Goal: Task Accomplishment & Management: Use online tool/utility

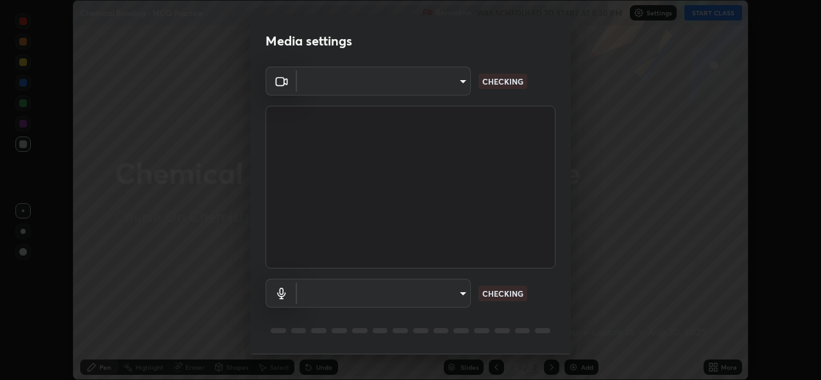
scroll to position [40, 0]
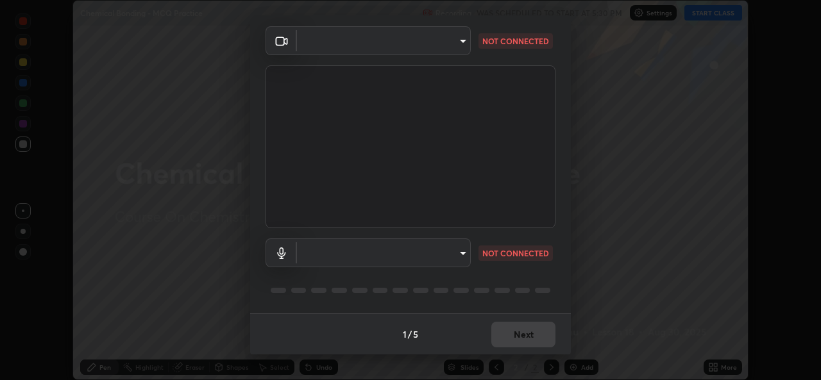
type input "57fe27bd87a5c904b82cfb68591c05e5b7b0fb216399449cf39a3c9620d95e23"
type input "691afd1a8ad1f59f79a163dc929fd8cce74554ffa4927d1c5280d28312561fc3"
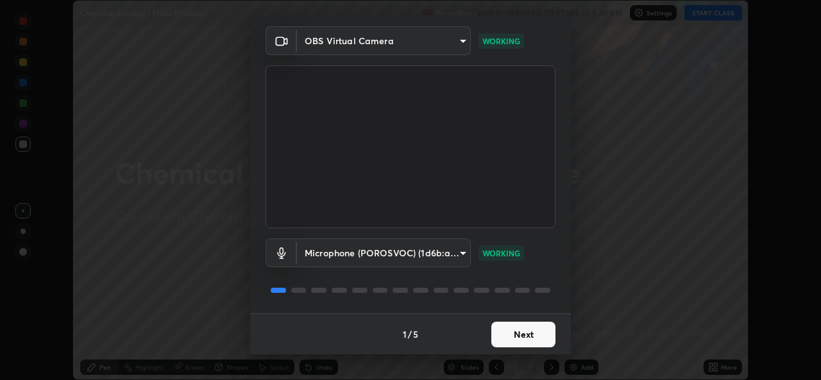
click at [515, 331] on button "Next" at bounding box center [523, 335] width 64 height 26
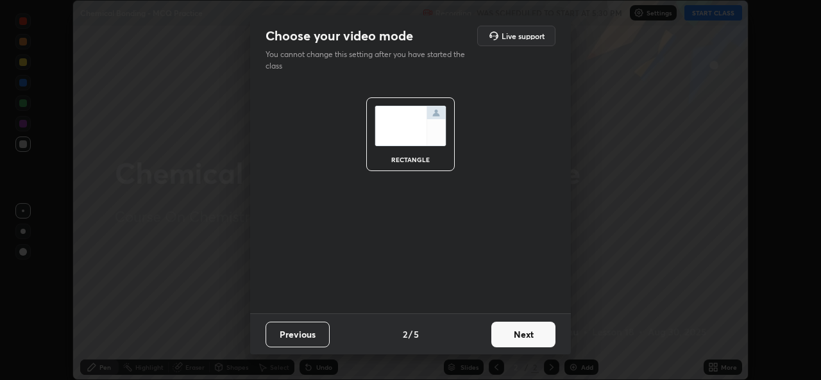
click at [514, 334] on button "Next" at bounding box center [523, 335] width 64 height 26
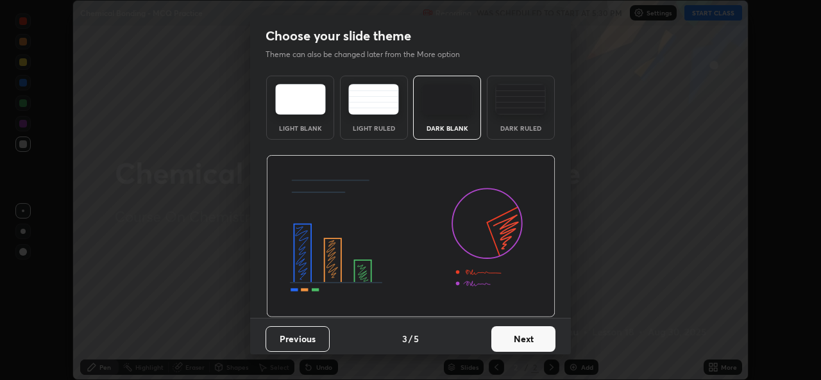
click at [517, 333] on button "Next" at bounding box center [523, 340] width 64 height 26
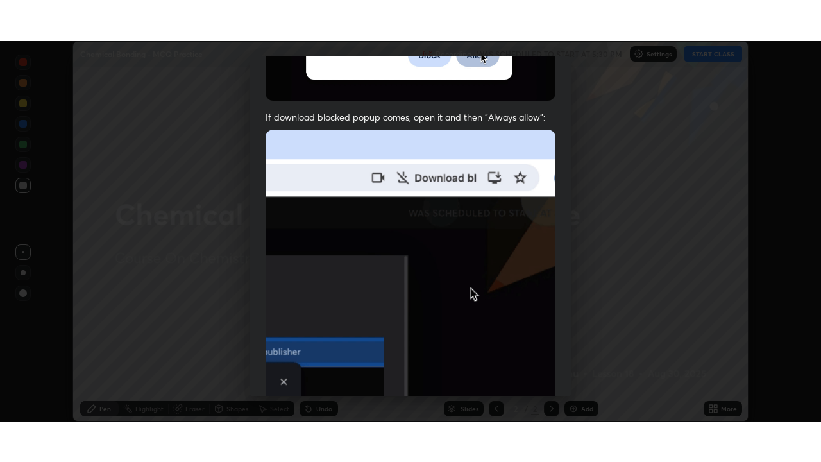
scroll to position [302, 0]
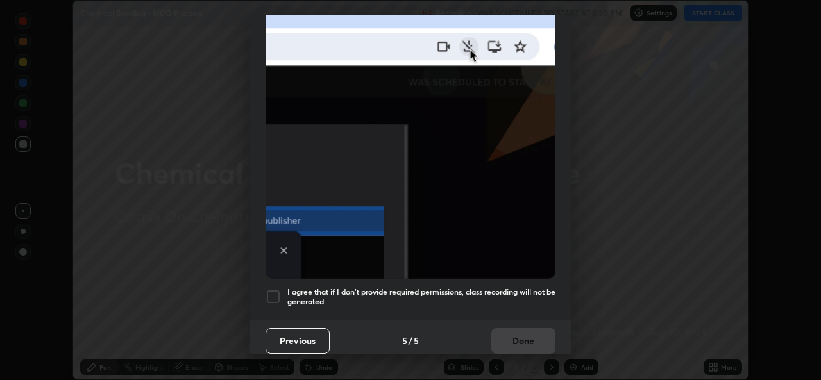
click at [525, 287] on h5 "I agree that if I don't provide required permissions, class recording will not …" at bounding box center [421, 297] width 268 height 20
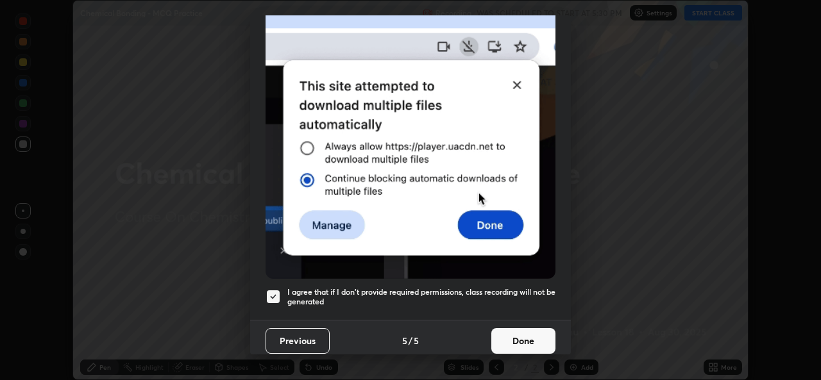
click at [522, 332] on button "Done" at bounding box center [523, 341] width 64 height 26
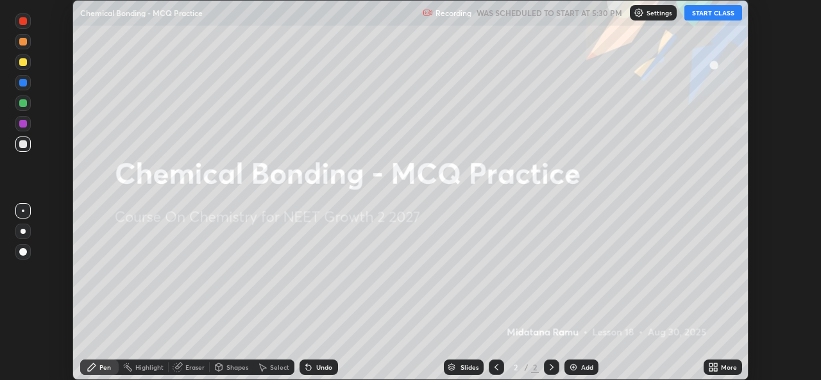
click at [702, 13] on button "START CLASS" at bounding box center [713, 12] width 58 height 15
click at [722, 369] on div "More" at bounding box center [729, 367] width 16 height 6
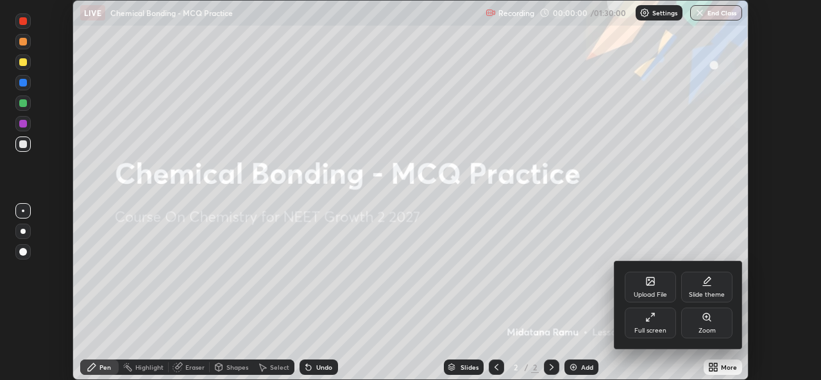
click at [652, 316] on icon at bounding box center [650, 317] width 10 height 10
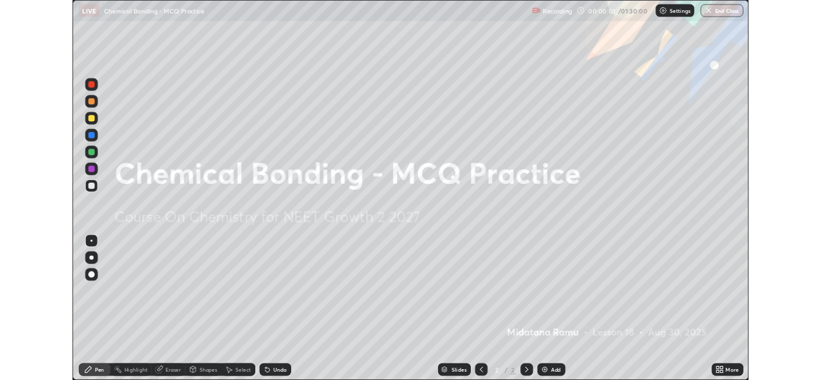
scroll to position [462, 821]
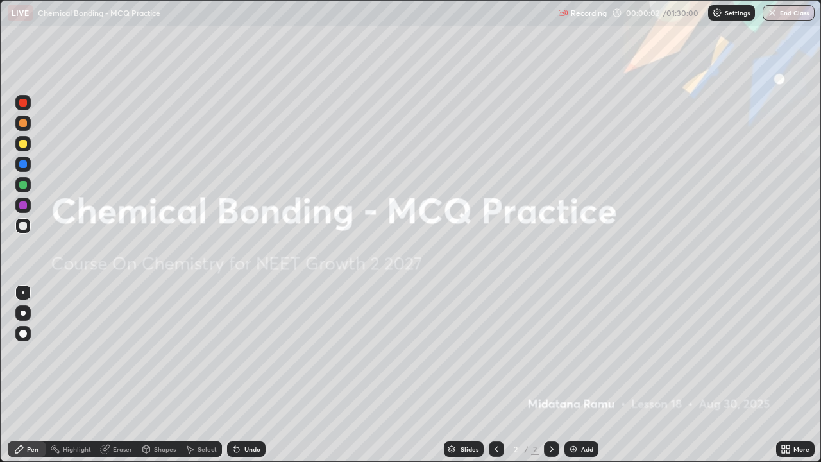
click at [787, 380] on icon at bounding box center [788, 451] width 3 height 3
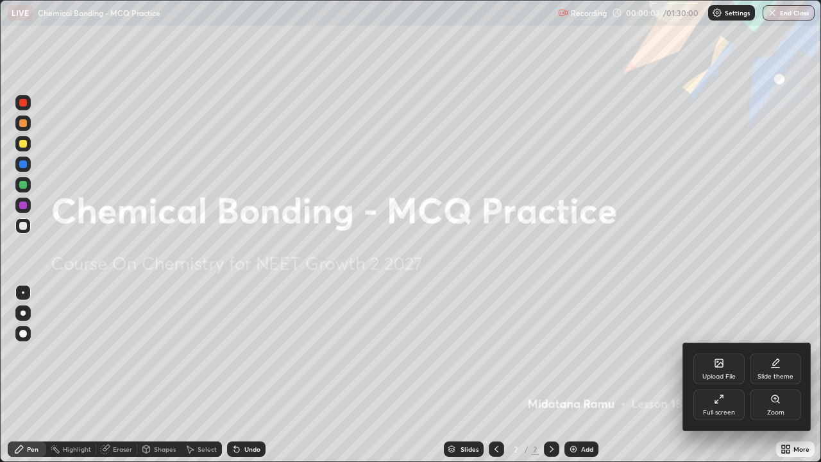
click at [716, 380] on div "Full screen" at bounding box center [718, 404] width 51 height 31
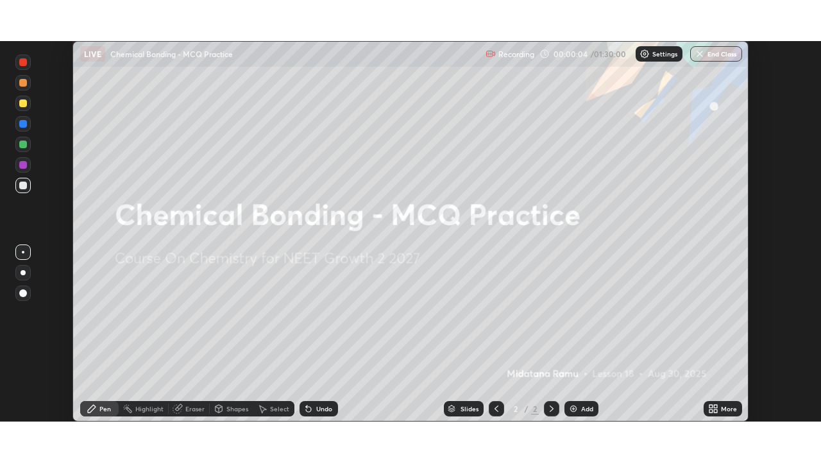
scroll to position [63771, 63331]
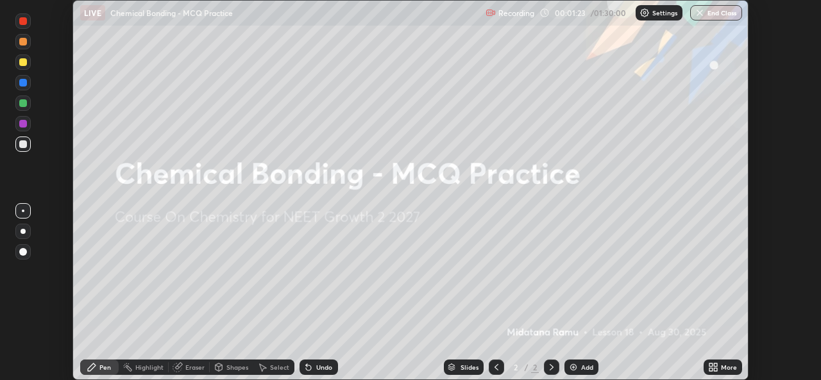
click at [715, 368] on icon at bounding box center [713, 367] width 10 height 10
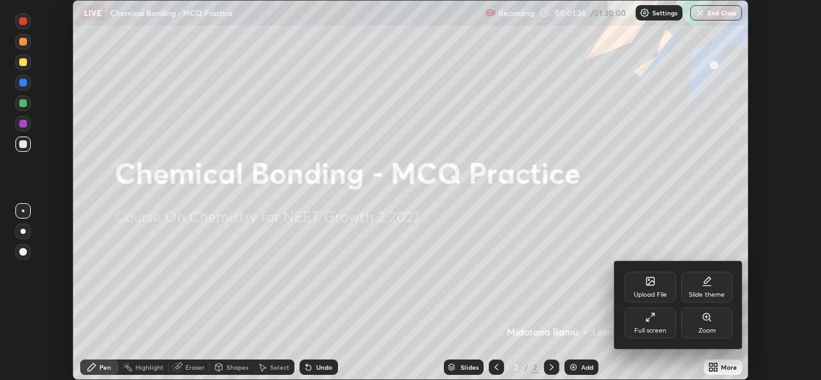
click at [653, 294] on div "Upload File" at bounding box center [650, 295] width 33 height 6
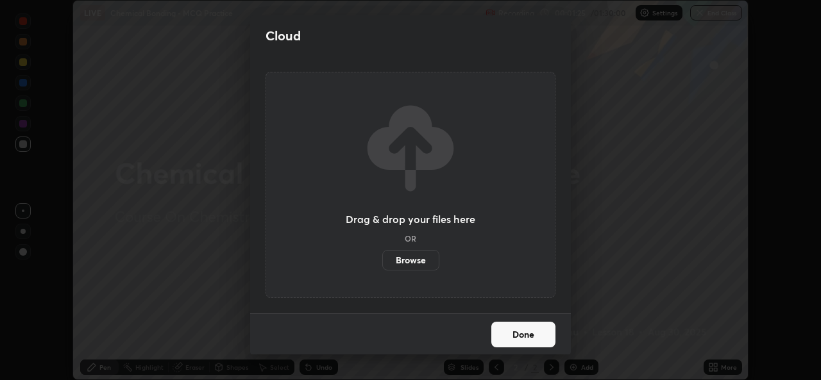
click at [433, 259] on label "Browse" at bounding box center [410, 260] width 57 height 21
click at [382, 259] on input "Browse" at bounding box center [382, 260] width 0 height 21
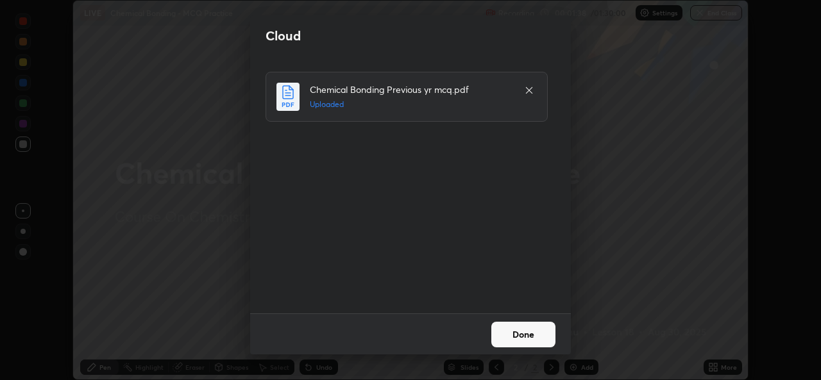
click at [532, 341] on button "Done" at bounding box center [523, 335] width 64 height 26
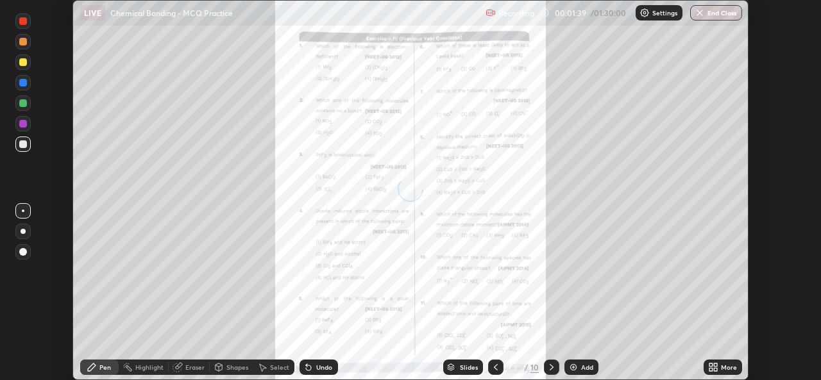
click at [711, 365] on icon at bounding box center [711, 365] width 3 height 3
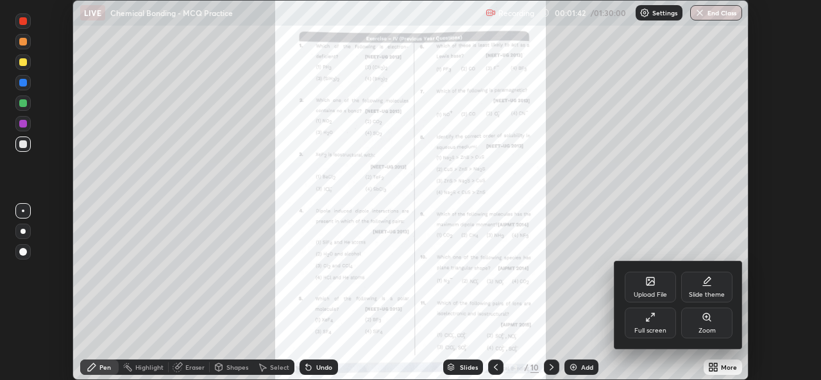
click at [649, 325] on div "Full screen" at bounding box center [650, 323] width 51 height 31
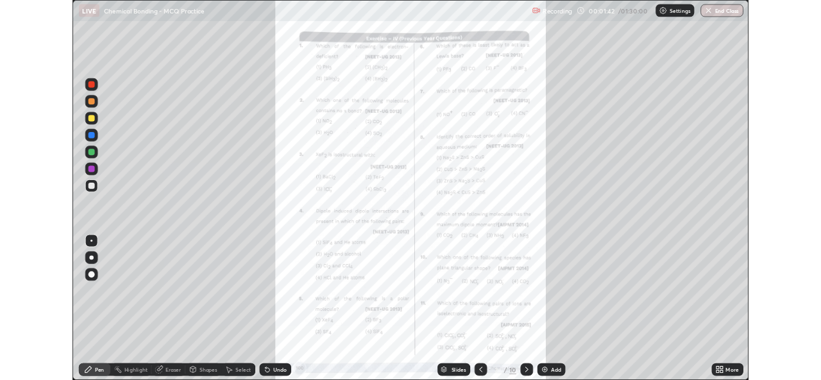
scroll to position [462, 821]
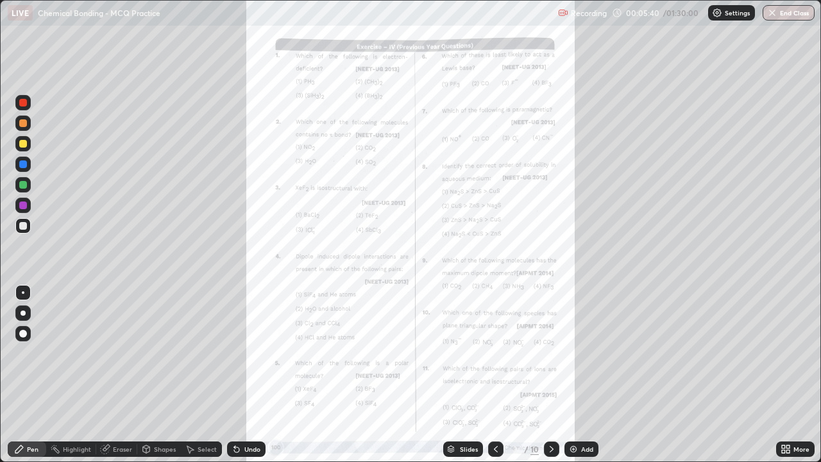
click at [794, 380] on div "More" at bounding box center [802, 449] width 16 height 6
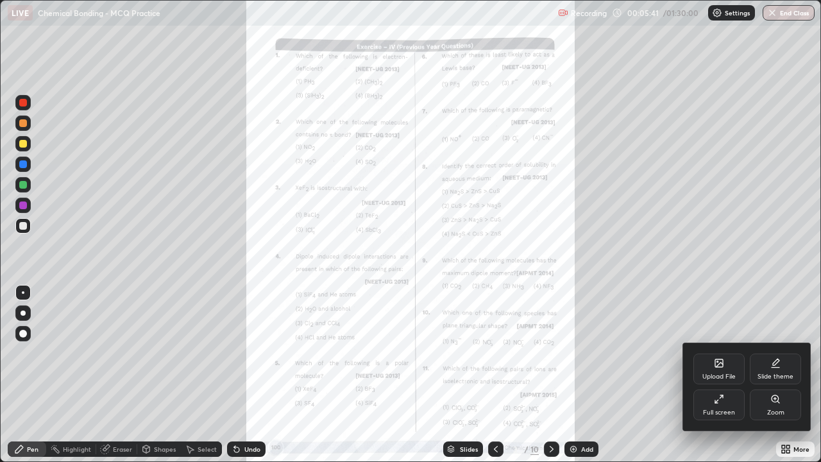
click at [775, 380] on div "Zoom" at bounding box center [775, 404] width 51 height 31
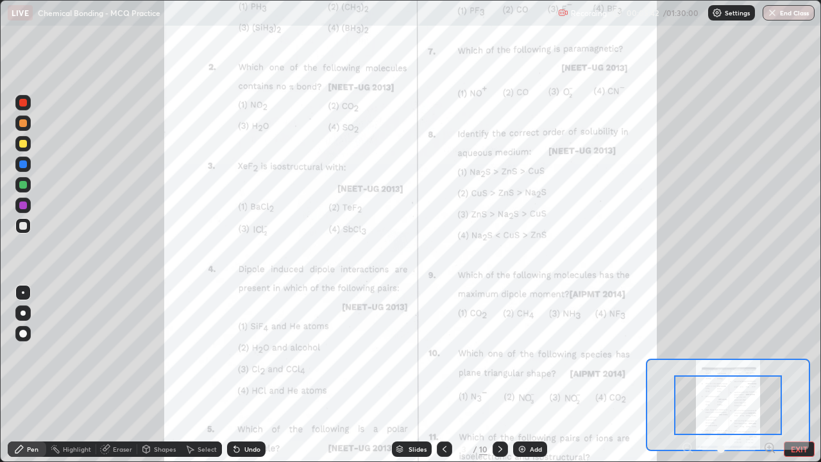
click at [773, 380] on icon at bounding box center [773, 451] width 3 height 3
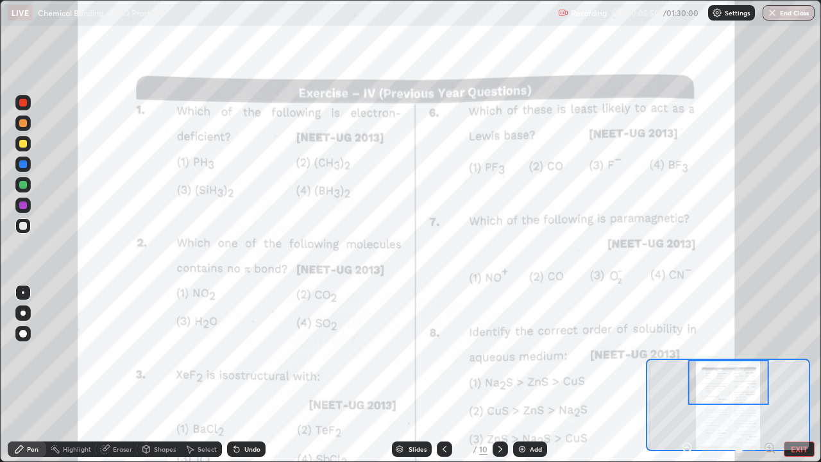
click at [23, 144] on div at bounding box center [23, 144] width 8 height 8
click at [25, 185] on div at bounding box center [23, 185] width 8 height 8
click at [249, 380] on div "Undo" at bounding box center [252, 449] width 16 height 6
click at [251, 380] on div "Undo" at bounding box center [246, 448] width 38 height 15
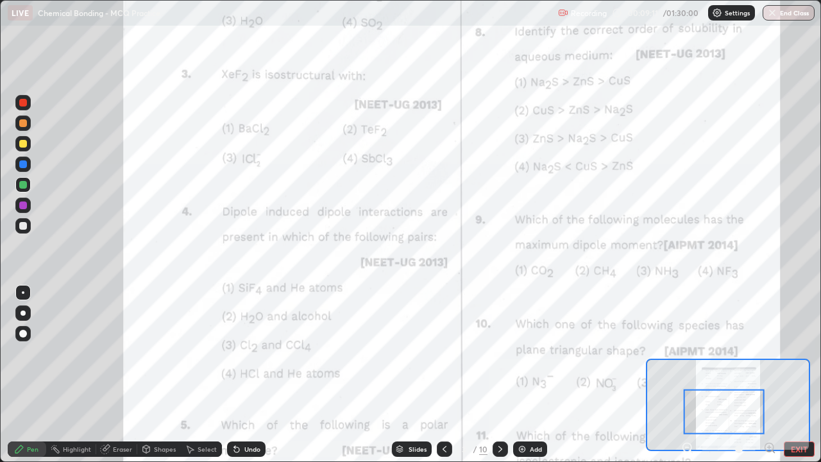
click at [24, 210] on div at bounding box center [22, 205] width 15 height 15
click at [24, 185] on div at bounding box center [23, 185] width 8 height 8
click at [24, 144] on div at bounding box center [23, 144] width 8 height 8
click at [23, 206] on div at bounding box center [23, 205] width 8 height 8
click at [23, 183] on div at bounding box center [23, 185] width 8 height 8
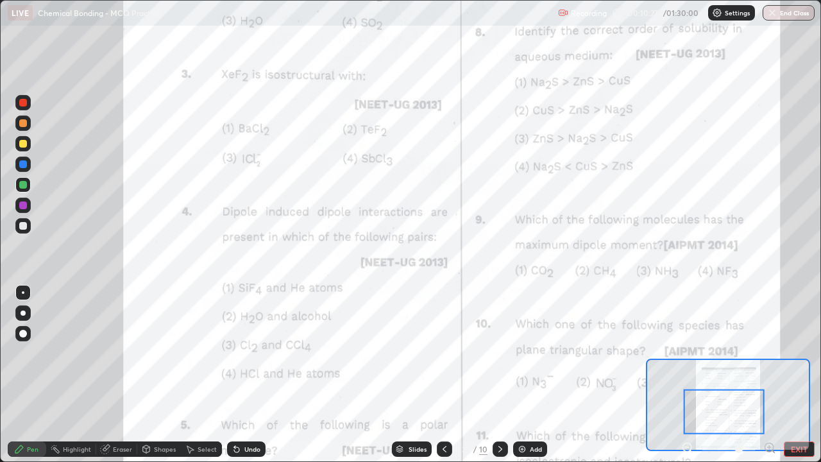
click at [24, 210] on div at bounding box center [22, 205] width 15 height 15
click at [244, 380] on div "Undo" at bounding box center [252, 449] width 16 height 6
click at [526, 380] on img at bounding box center [522, 449] width 10 height 10
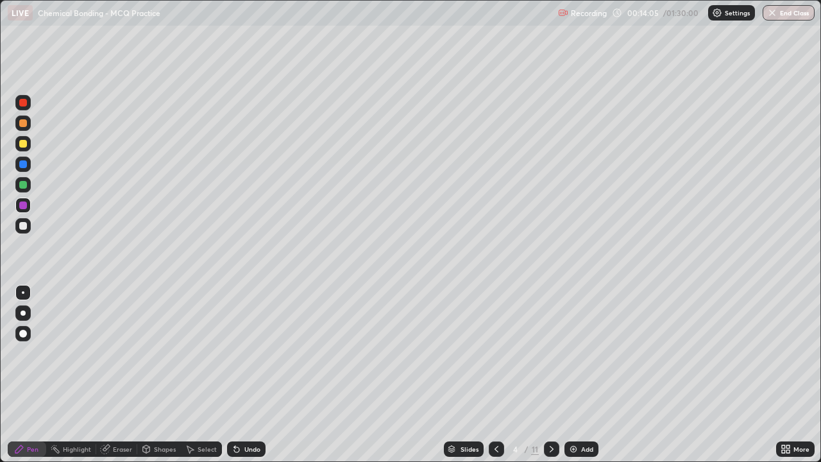
click at [30, 145] on div at bounding box center [22, 143] width 15 height 15
click at [23, 313] on div at bounding box center [23, 312] width 5 height 5
click at [25, 208] on div at bounding box center [23, 205] width 8 height 8
click at [25, 142] on div at bounding box center [23, 144] width 8 height 8
click at [26, 204] on div at bounding box center [23, 205] width 8 height 8
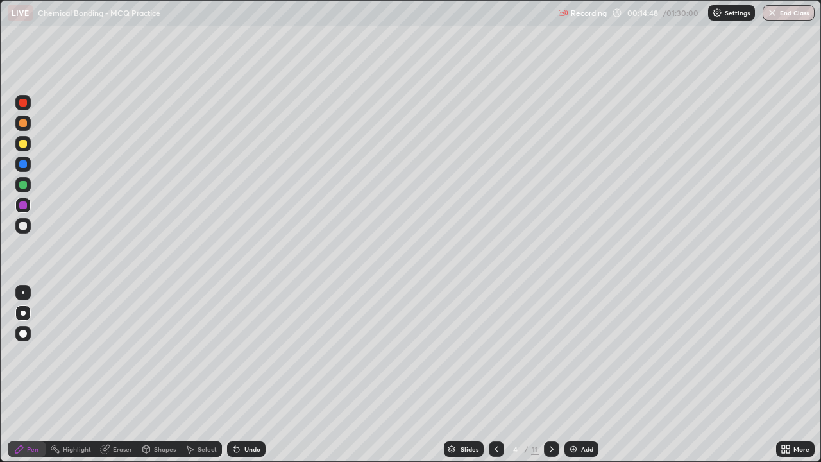
click at [26, 228] on div at bounding box center [23, 226] width 8 height 8
click at [23, 145] on div at bounding box center [23, 144] width 8 height 8
click at [29, 209] on div at bounding box center [22, 205] width 15 height 15
click at [495, 380] on icon at bounding box center [496, 449] width 10 height 10
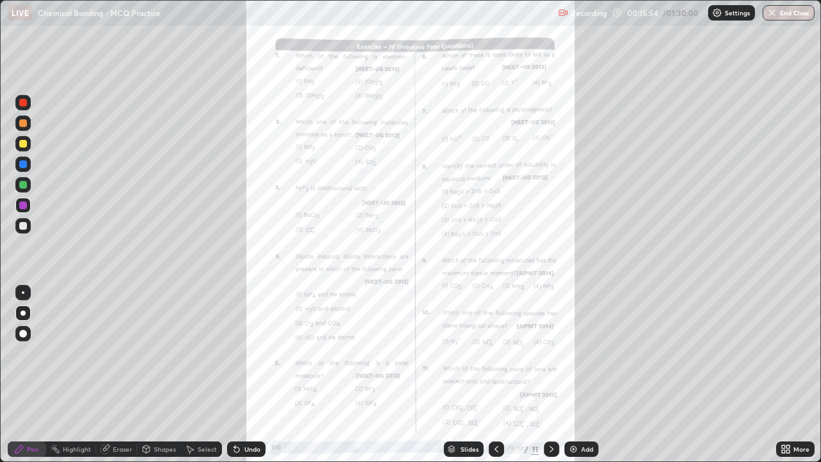
click at [783, 380] on icon at bounding box center [783, 446] width 3 height 3
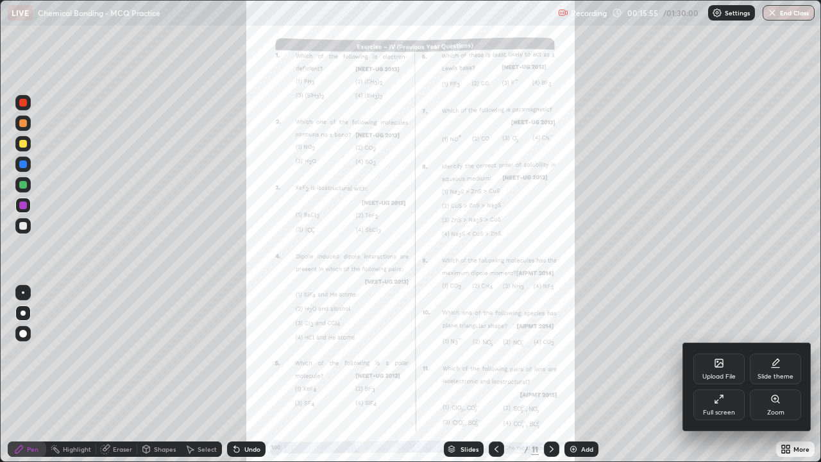
click at [768, 380] on div "Zoom" at bounding box center [775, 404] width 51 height 31
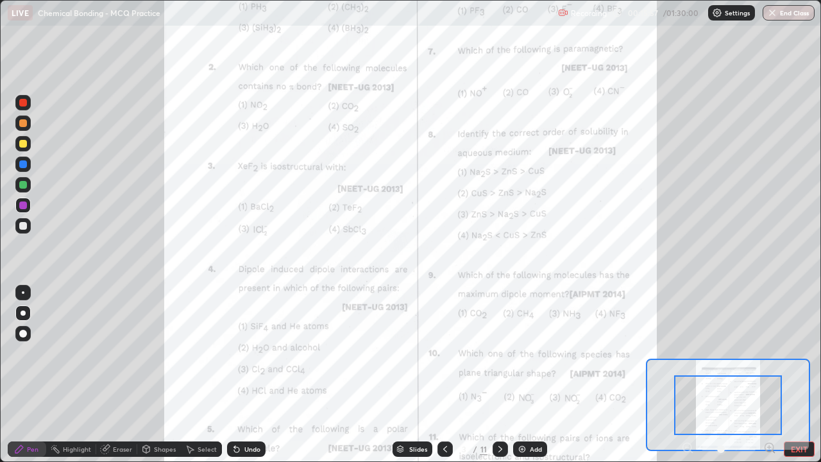
click at [769, 380] on icon at bounding box center [769, 447] width 3 height 0
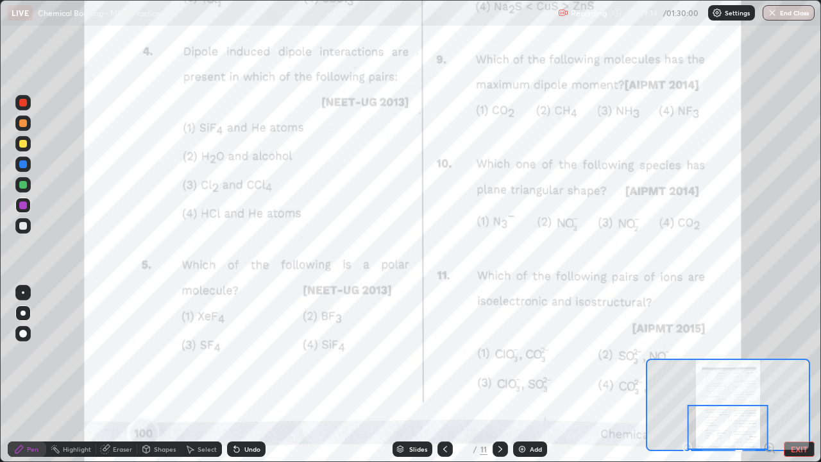
click at [23, 293] on div at bounding box center [23, 292] width 3 height 3
click at [25, 191] on div at bounding box center [22, 184] width 15 height 15
click at [29, 211] on div at bounding box center [22, 205] width 15 height 15
click at [24, 221] on div at bounding box center [22, 225] width 15 height 15
click at [24, 144] on div at bounding box center [23, 144] width 8 height 8
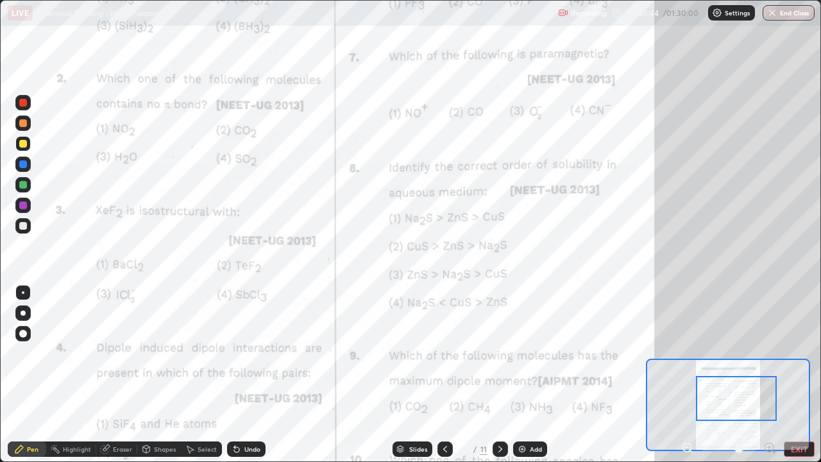
click at [22, 205] on div at bounding box center [23, 205] width 8 height 8
click at [24, 207] on div at bounding box center [23, 205] width 8 height 8
click at [27, 130] on div at bounding box center [22, 123] width 15 height 21
click at [25, 207] on div at bounding box center [23, 205] width 8 height 8
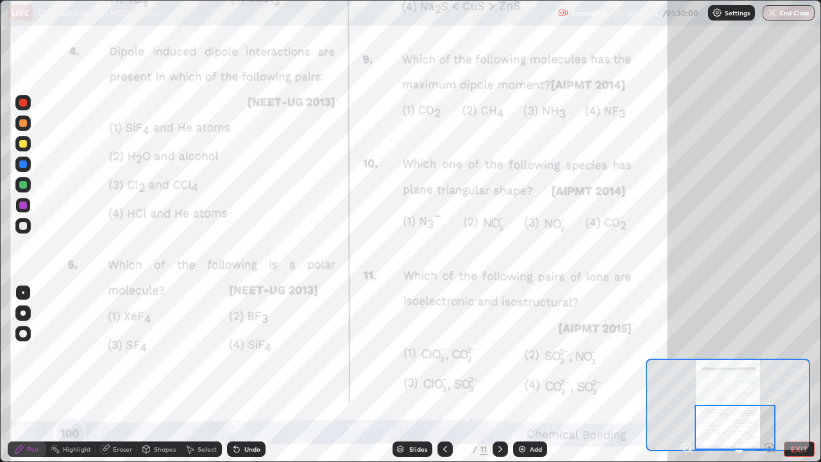
click at [500, 380] on icon at bounding box center [500, 449] width 10 height 10
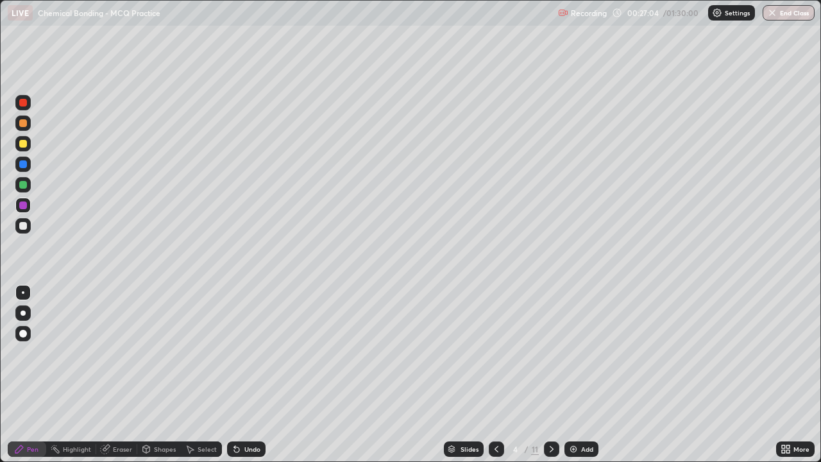
click at [552, 380] on icon at bounding box center [552, 449] width 10 height 10
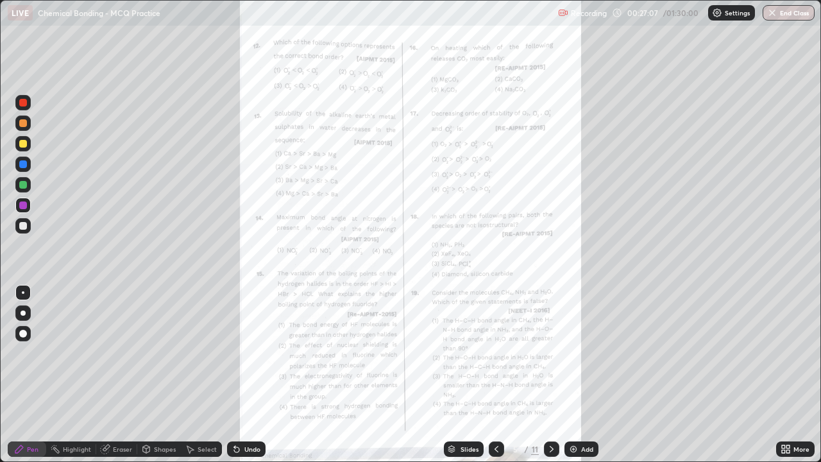
click at [797, 380] on div "More" at bounding box center [802, 449] width 16 height 6
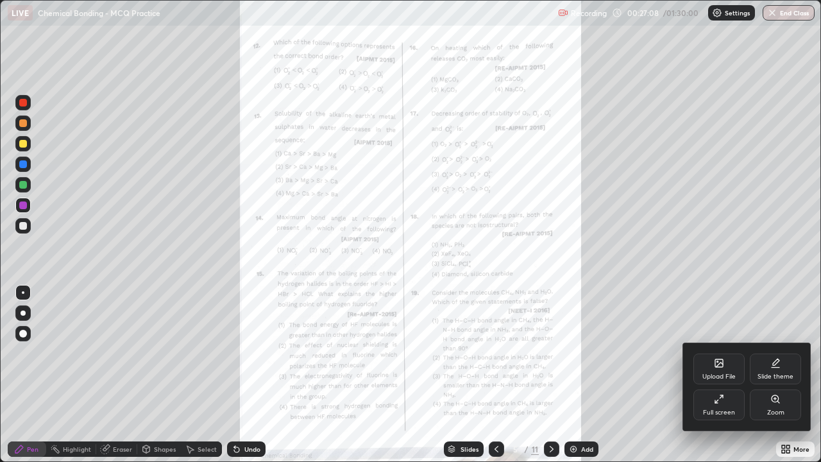
click at [778, 380] on div "Zoom" at bounding box center [775, 412] width 17 height 6
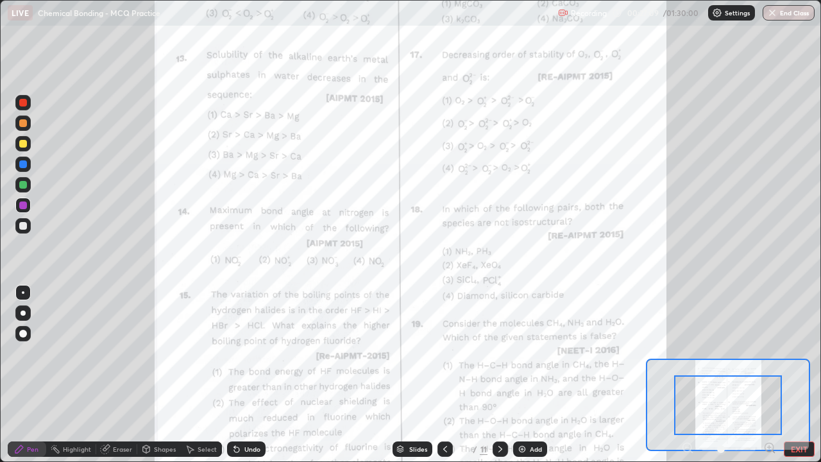
click at [769, 380] on icon at bounding box center [769, 447] width 0 height 3
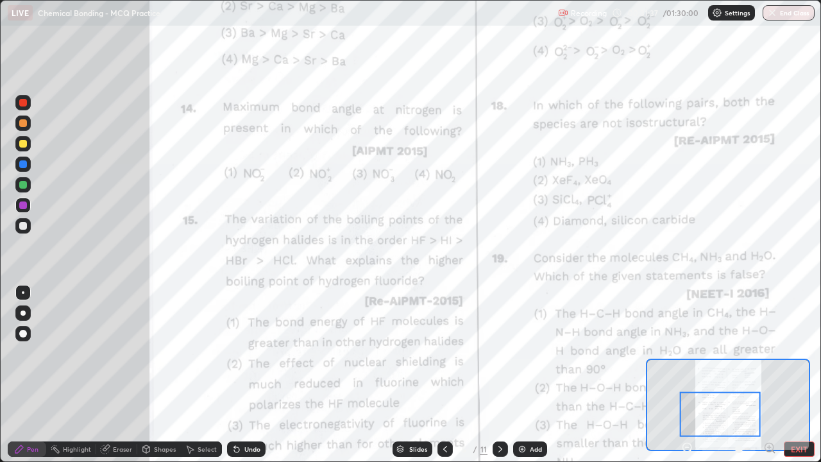
click at [795, 380] on button "EXIT" at bounding box center [799, 448] width 31 height 15
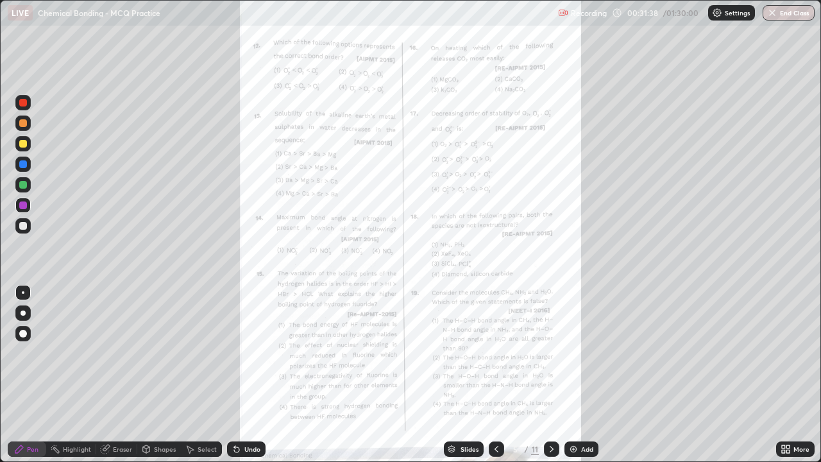
click at [786, 380] on icon at bounding box center [786, 449] width 10 height 10
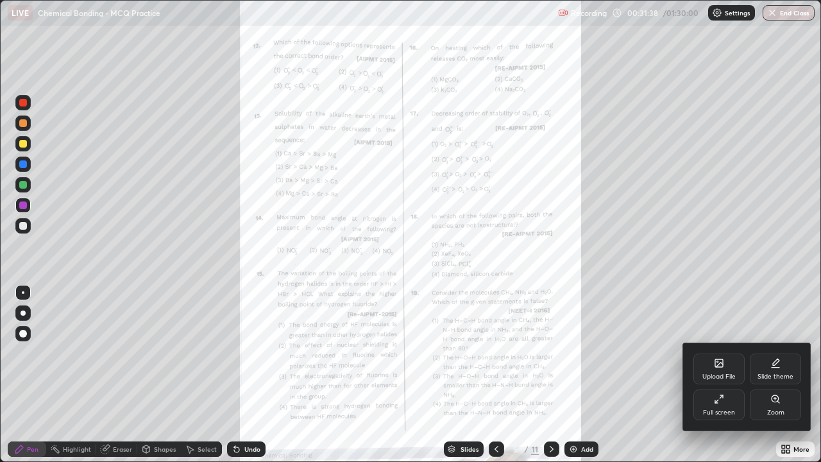
click at [727, 380] on div "Full screen" at bounding box center [719, 412] width 32 height 6
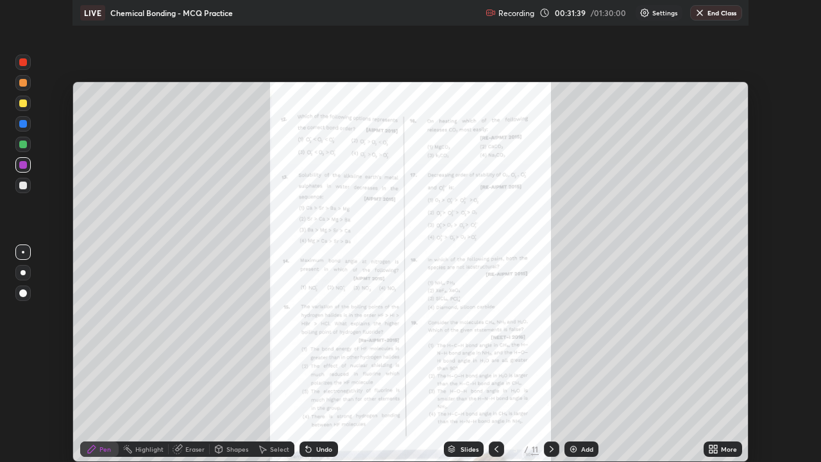
scroll to position [63771, 63331]
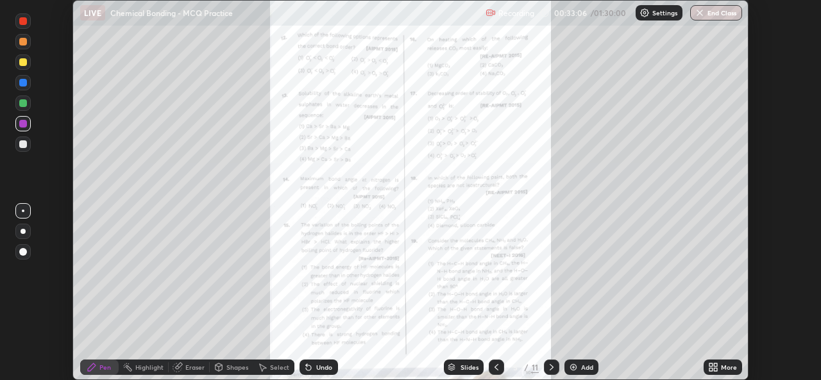
click at [711, 366] on icon at bounding box center [711, 365] width 3 height 3
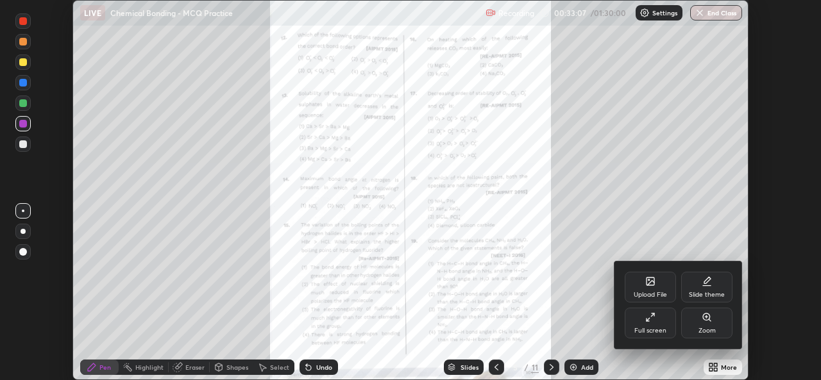
click at [653, 326] on div "Full screen" at bounding box center [650, 323] width 51 height 31
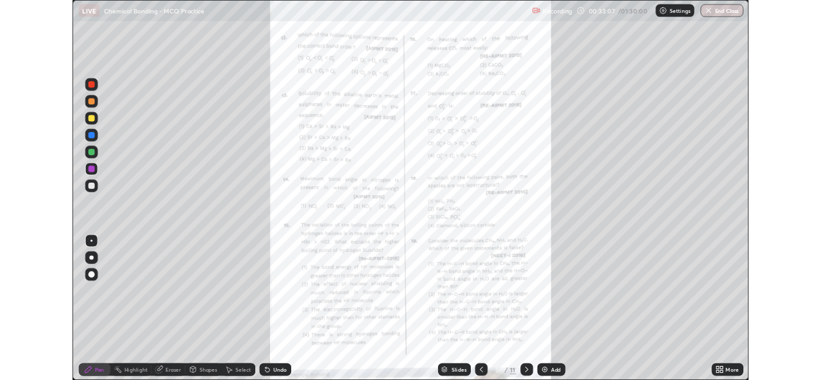
scroll to position [462, 821]
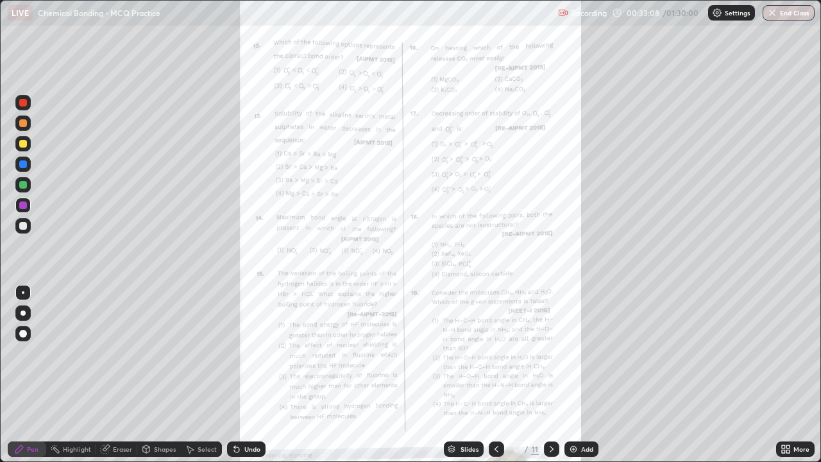
click at [788, 380] on icon at bounding box center [788, 446] width 3 height 3
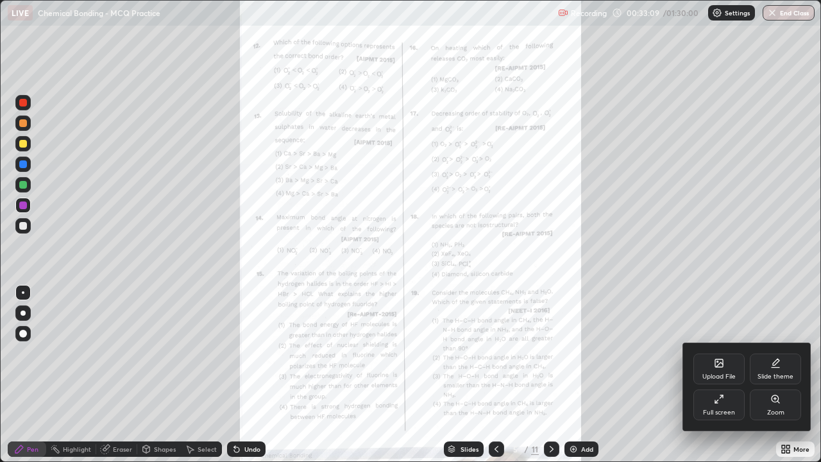
click at [772, 380] on div "Zoom" at bounding box center [775, 404] width 51 height 31
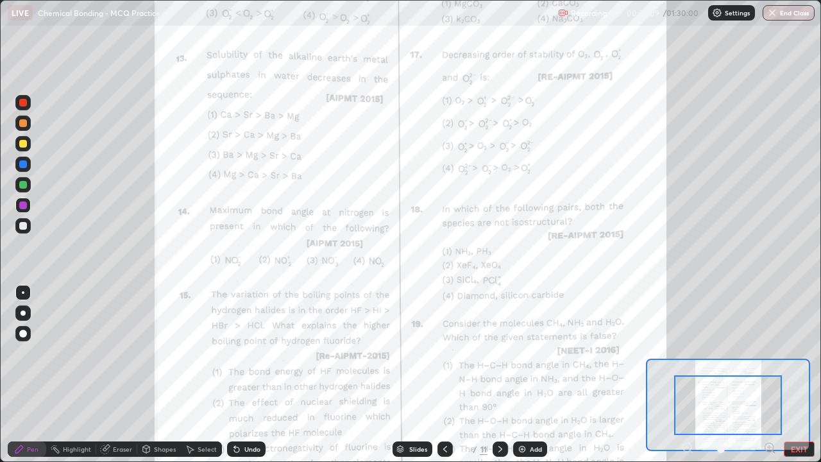
click at [770, 380] on icon at bounding box center [769, 447] width 8 height 8
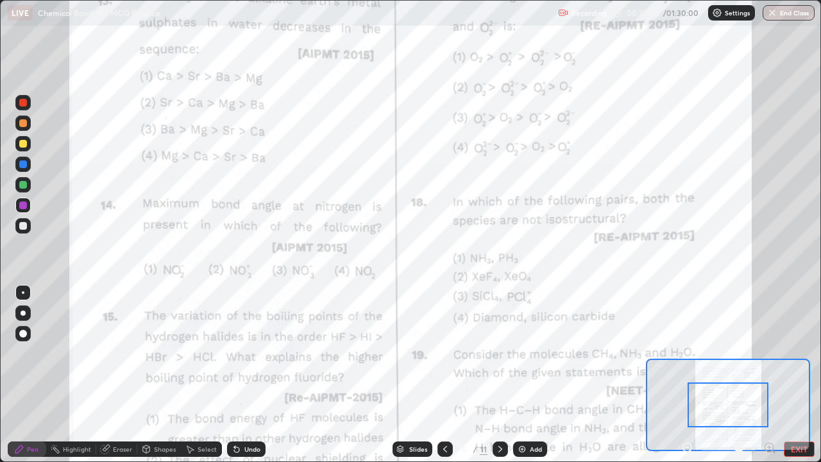
click at [34, 270] on div "Erase all" at bounding box center [23, 231] width 31 height 411
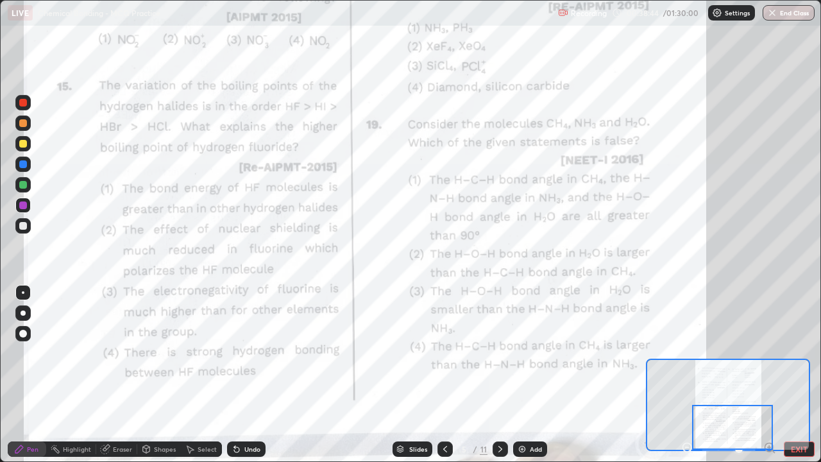
click at [802, 380] on button "EXIT" at bounding box center [799, 448] width 31 height 15
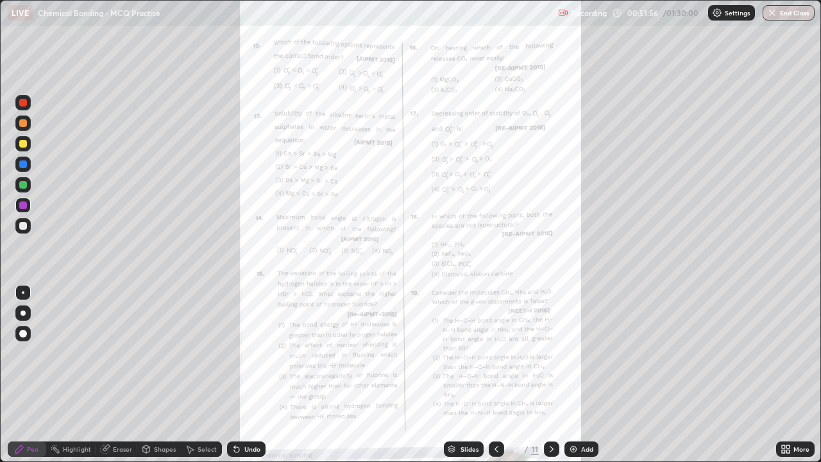
click at [784, 380] on icon at bounding box center [786, 449] width 10 height 10
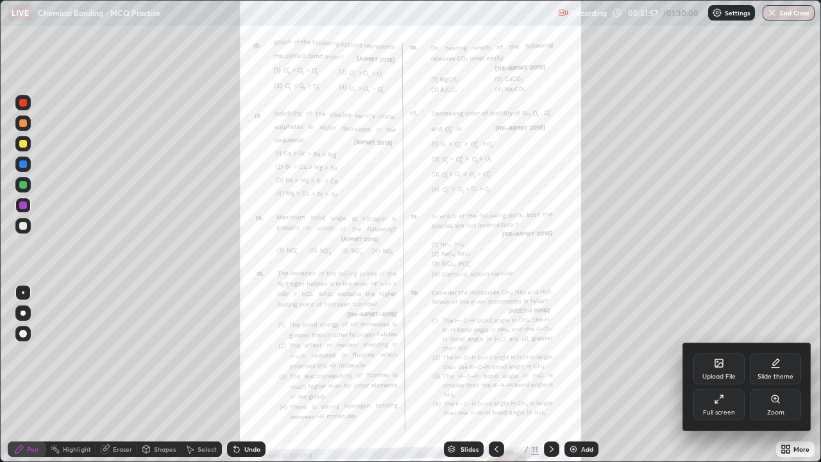
click at [716, 380] on div "Full screen" at bounding box center [718, 404] width 51 height 31
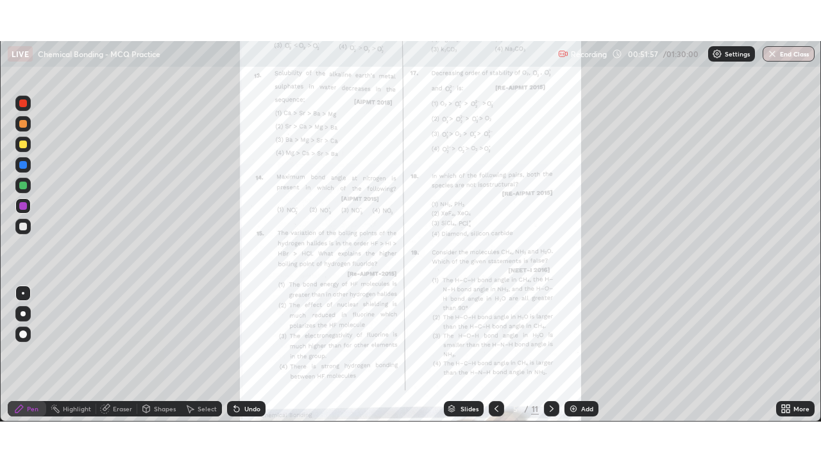
scroll to position [63771, 63331]
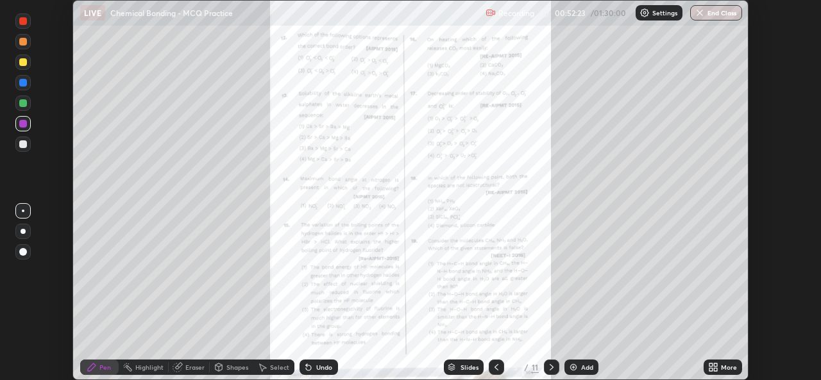
click at [550, 368] on icon at bounding box center [552, 367] width 10 height 10
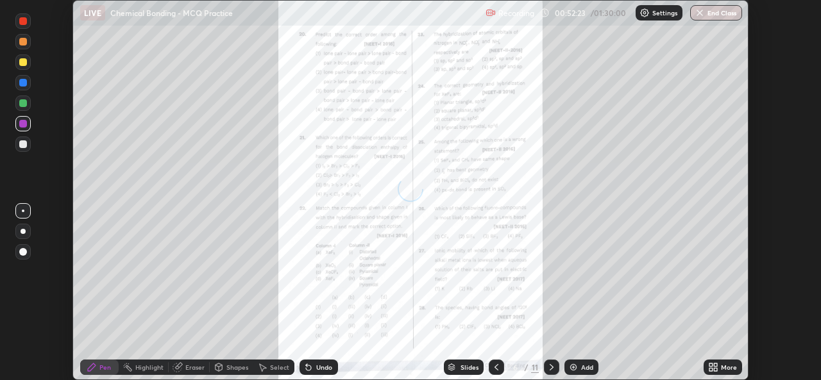
click at [550, 370] on icon at bounding box center [552, 367] width 10 height 10
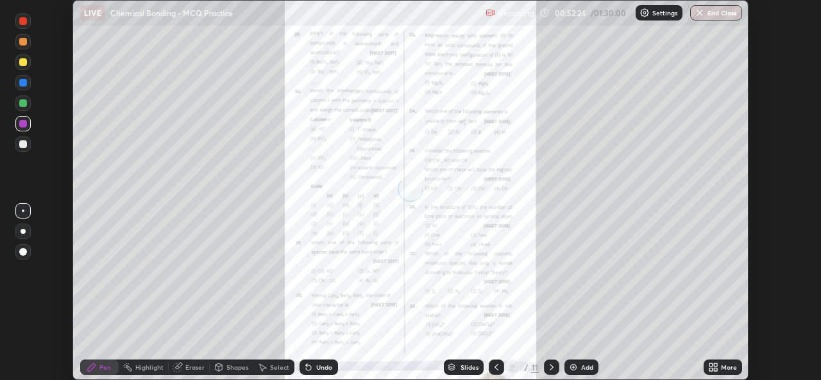
click at [550, 368] on icon at bounding box center [552, 367] width 10 height 10
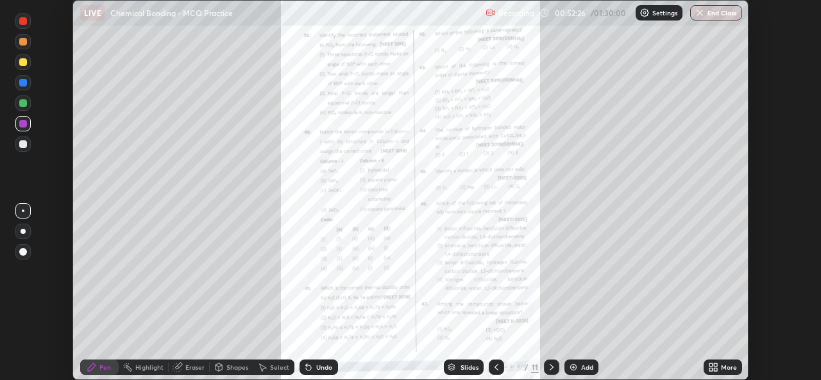
click at [550, 368] on icon at bounding box center [552, 367] width 10 height 10
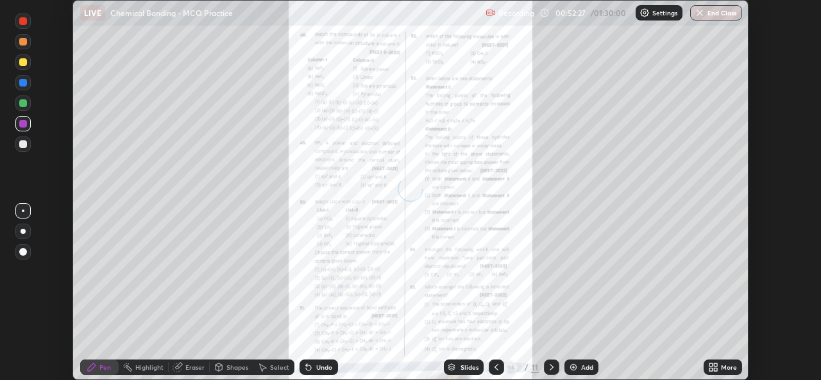
click at [551, 367] on icon at bounding box center [552, 367] width 4 height 6
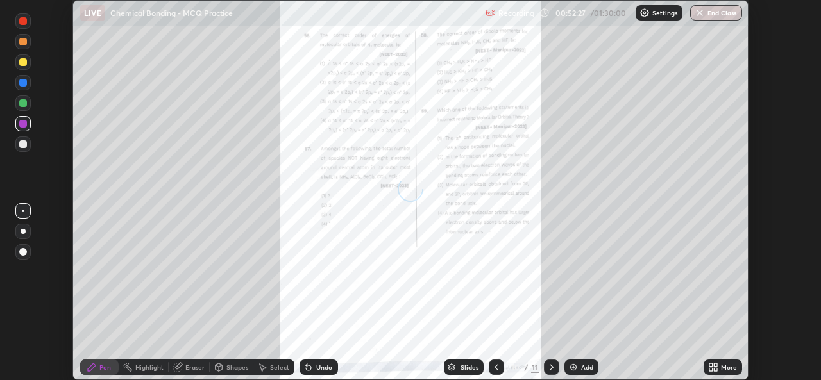
click at [550, 368] on icon at bounding box center [552, 367] width 10 height 10
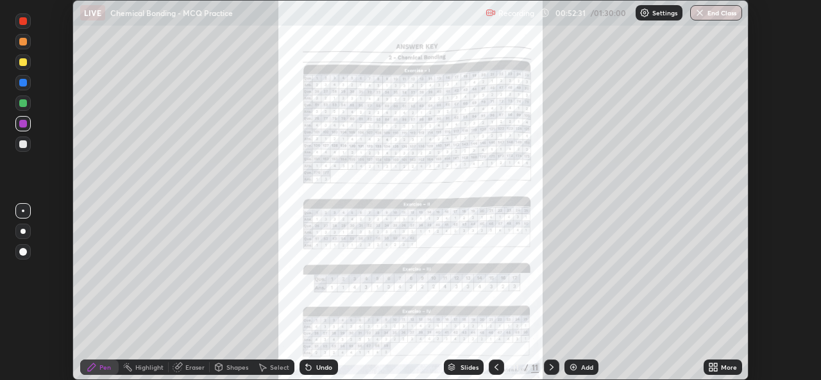
click at [711, 365] on icon at bounding box center [711, 365] width 3 height 3
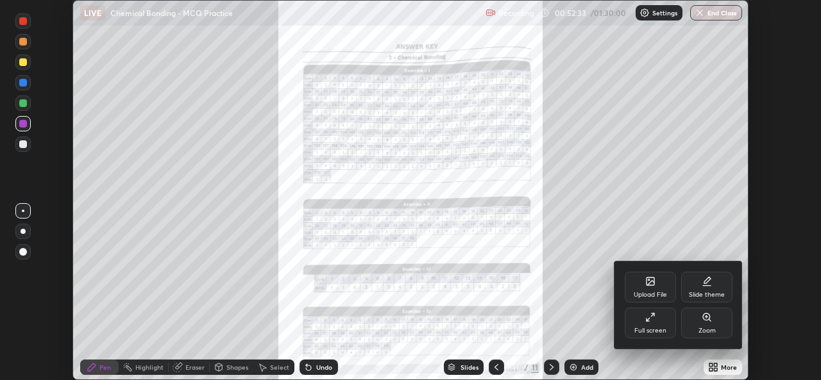
click at [650, 294] on div "Upload File" at bounding box center [650, 295] width 33 height 6
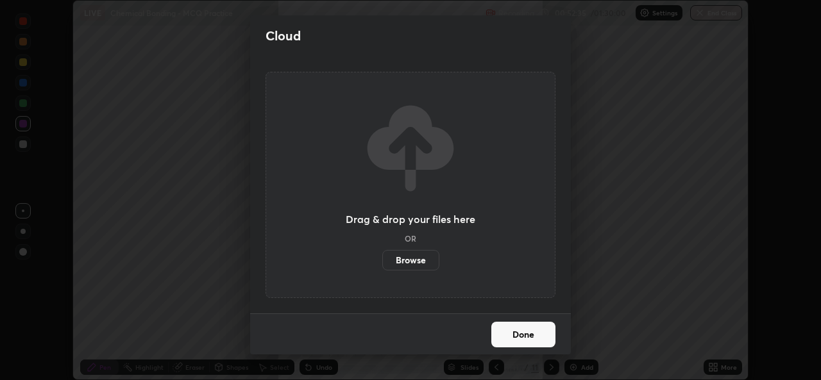
click at [422, 260] on label "Browse" at bounding box center [410, 260] width 57 height 21
click at [382, 260] on input "Browse" at bounding box center [382, 260] width 0 height 21
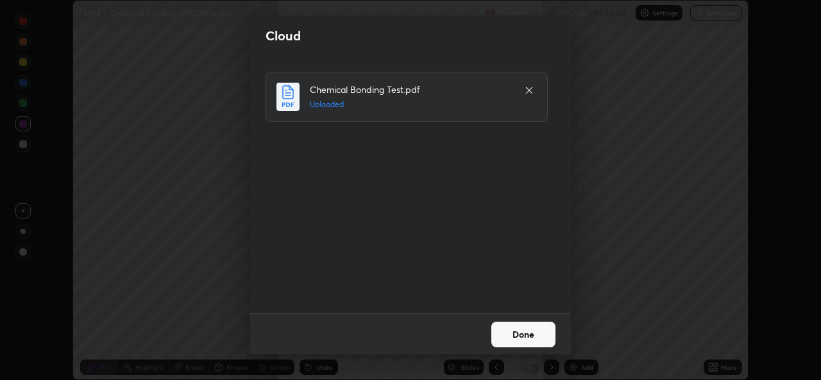
click at [529, 326] on button "Done" at bounding box center [523, 335] width 64 height 26
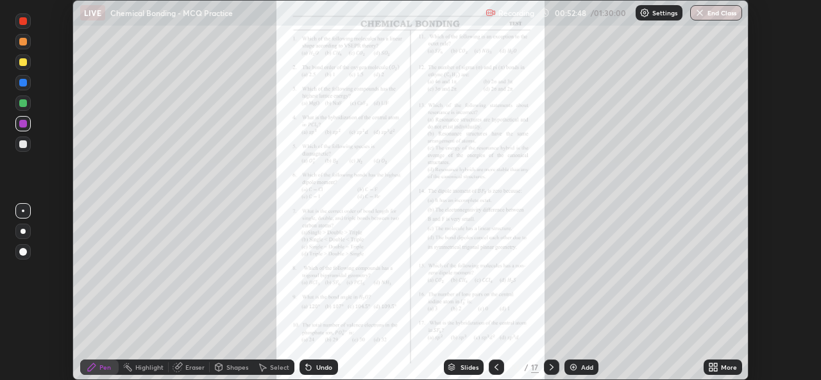
click at [552, 364] on icon at bounding box center [552, 367] width 10 height 10
click at [549, 364] on icon at bounding box center [552, 367] width 10 height 10
click at [550, 368] on icon at bounding box center [552, 367] width 10 height 10
click at [552, 365] on icon at bounding box center [552, 367] width 10 height 10
click at [497, 361] on div at bounding box center [496, 367] width 15 height 15
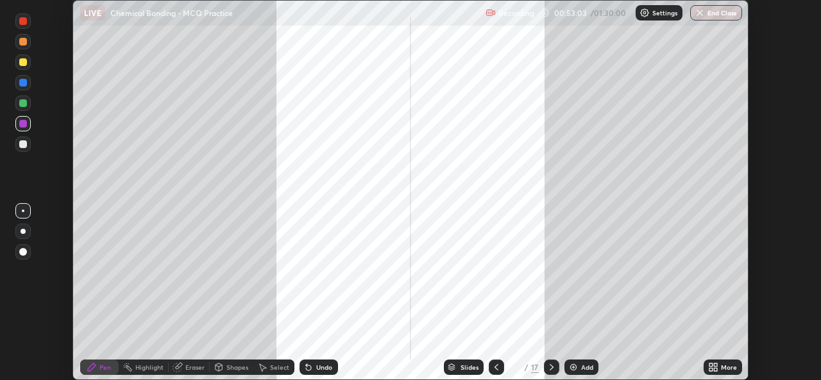
click at [492, 363] on icon at bounding box center [496, 367] width 10 height 10
click at [496, 370] on icon at bounding box center [496, 367] width 10 height 10
click at [728, 368] on div "More" at bounding box center [729, 367] width 16 height 6
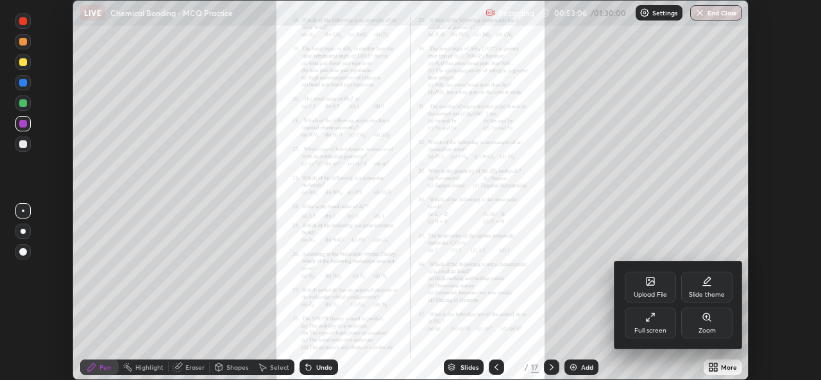
click at [662, 330] on div "Full screen" at bounding box center [650, 331] width 32 height 6
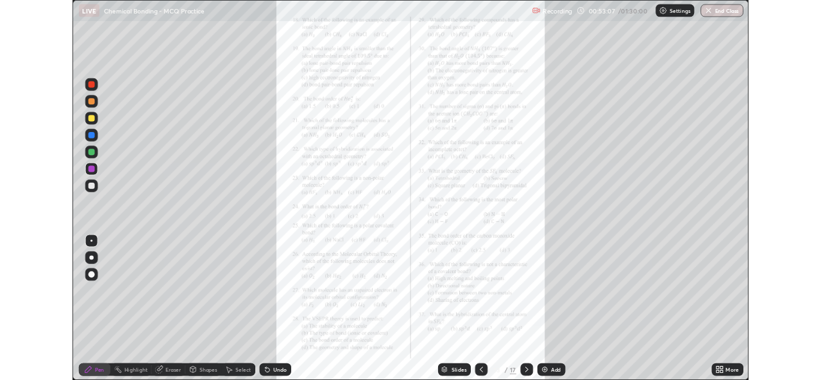
scroll to position [462, 821]
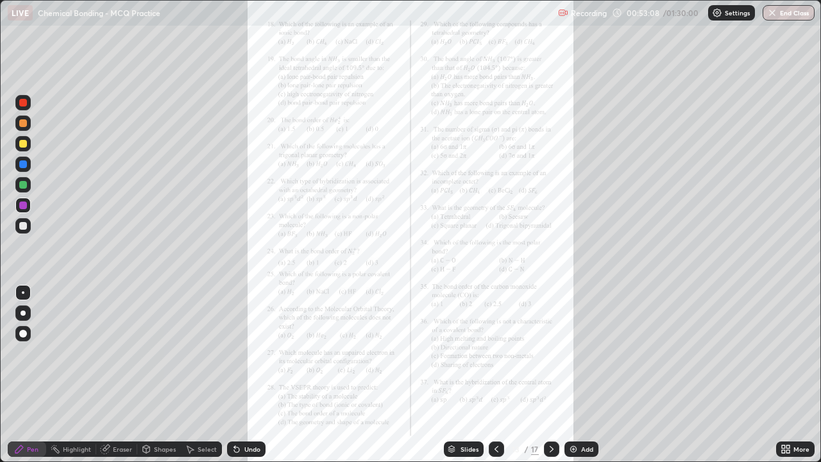
click at [783, 380] on icon at bounding box center [783, 451] width 3 height 3
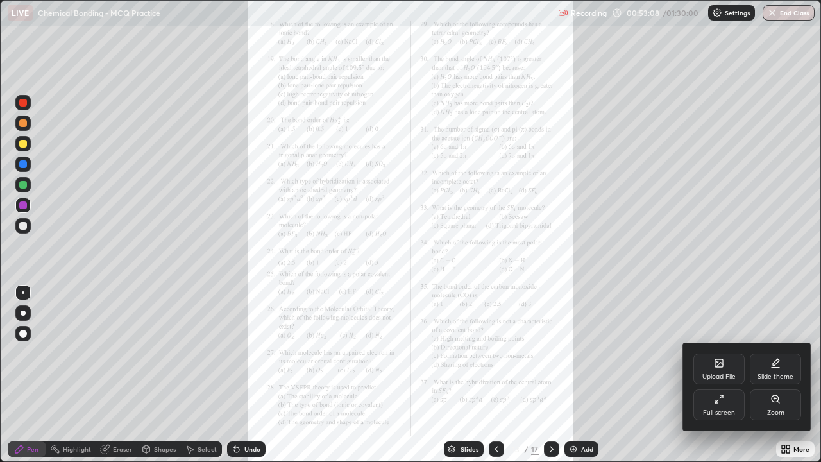
click at [771, 380] on div "Zoom" at bounding box center [775, 412] width 17 height 6
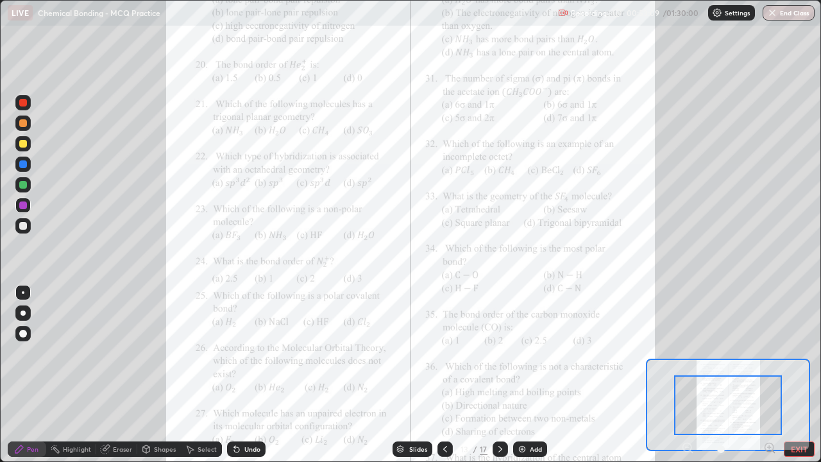
click at [769, 380] on icon at bounding box center [769, 447] width 3 height 0
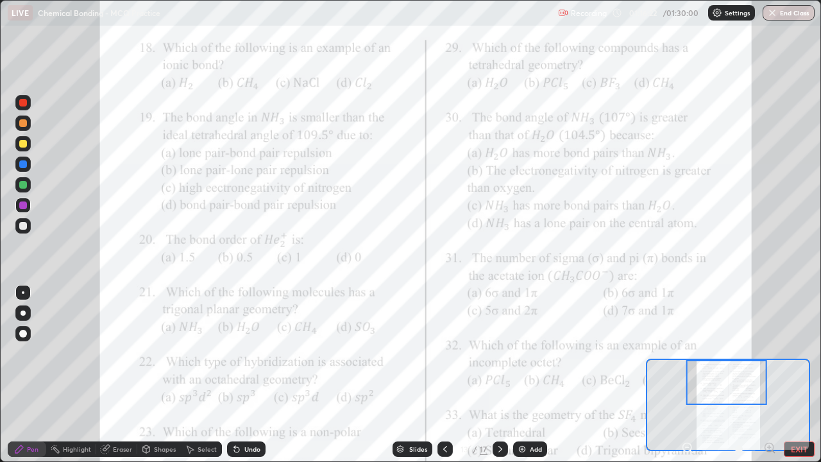
click at [798, 380] on button "EXIT" at bounding box center [799, 448] width 31 height 15
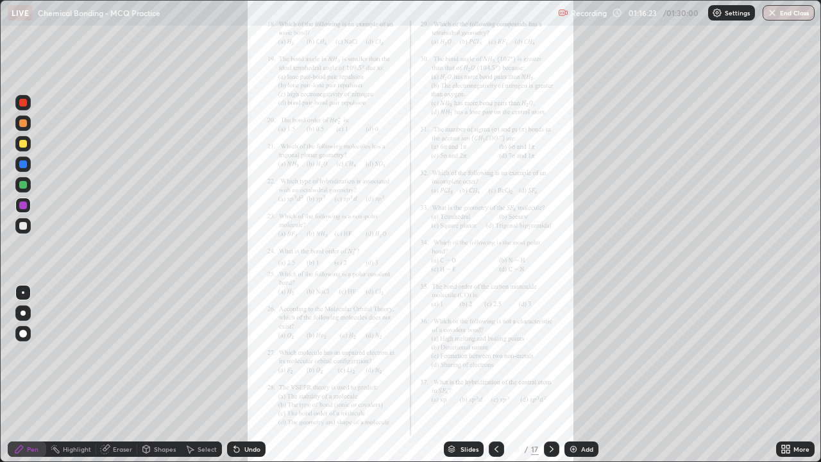
click at [788, 380] on icon at bounding box center [788, 451] width 3 height 3
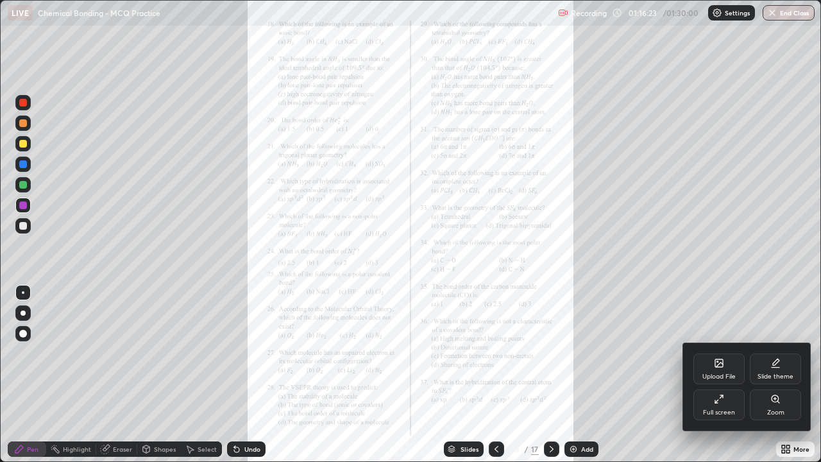
click at [724, 380] on div "Full screen" at bounding box center [719, 412] width 32 height 6
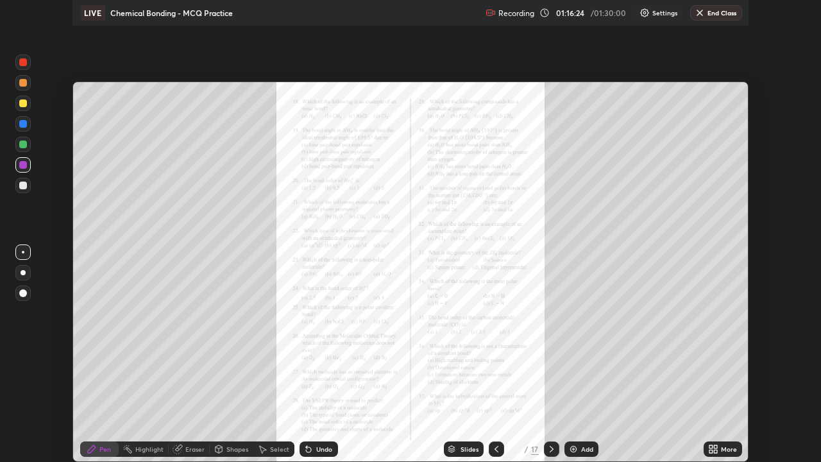
scroll to position [63771, 63331]
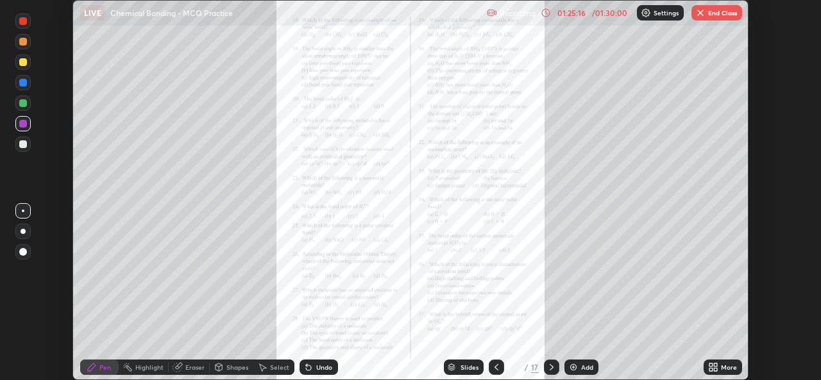
click at [711, 365] on icon at bounding box center [711, 365] width 3 height 3
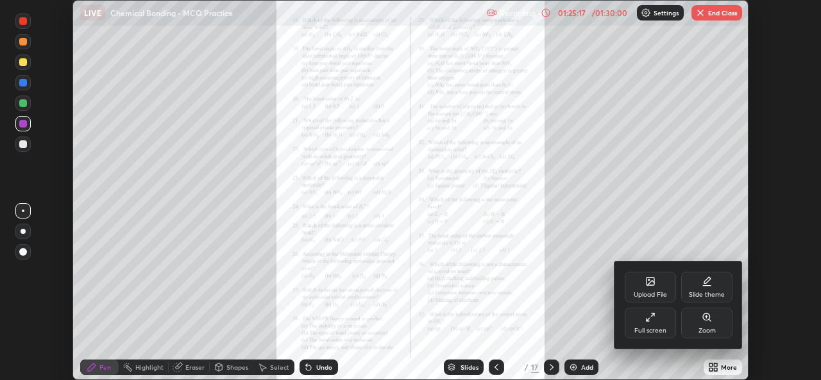
click at [658, 315] on div "Full screen" at bounding box center [650, 323] width 51 height 31
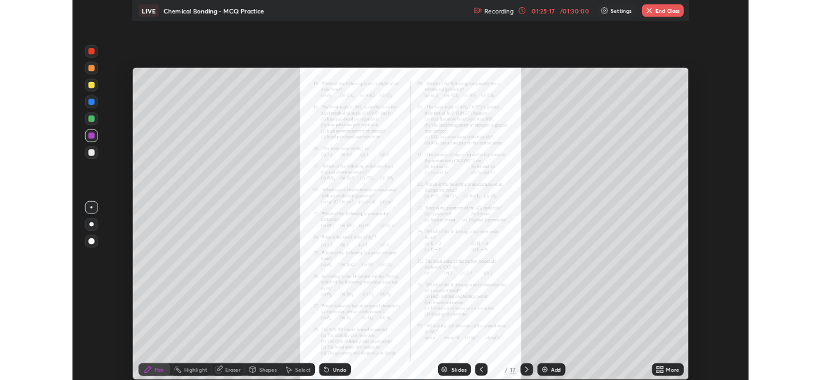
scroll to position [462, 821]
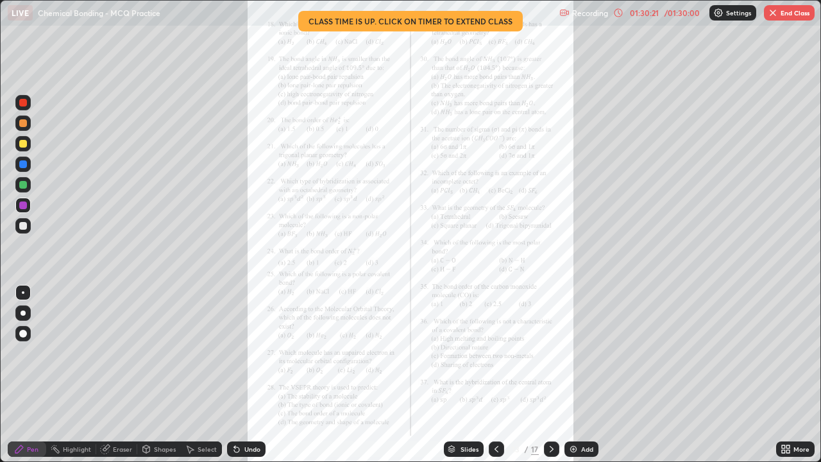
click at [787, 380] on icon at bounding box center [788, 446] width 3 height 3
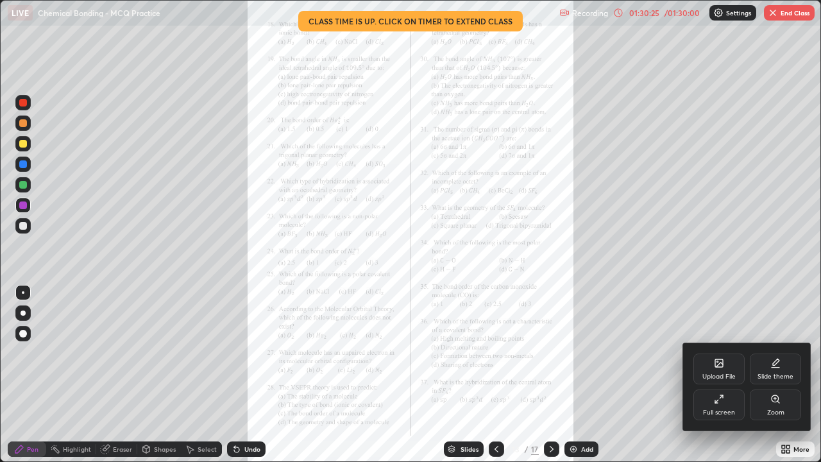
click at [724, 380] on div "Full screen" at bounding box center [719, 412] width 32 height 6
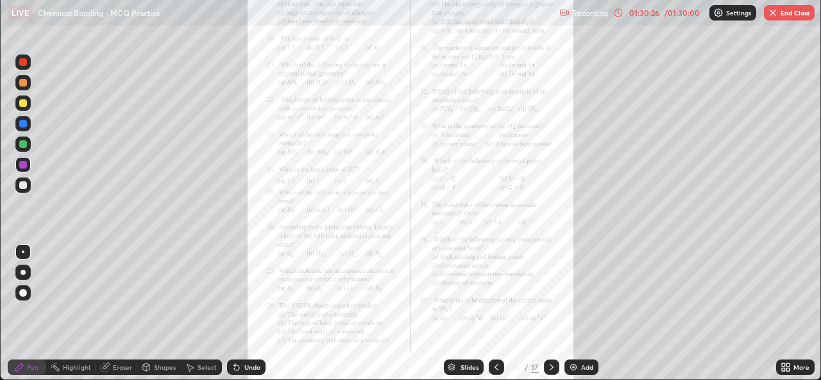
scroll to position [63771, 63331]
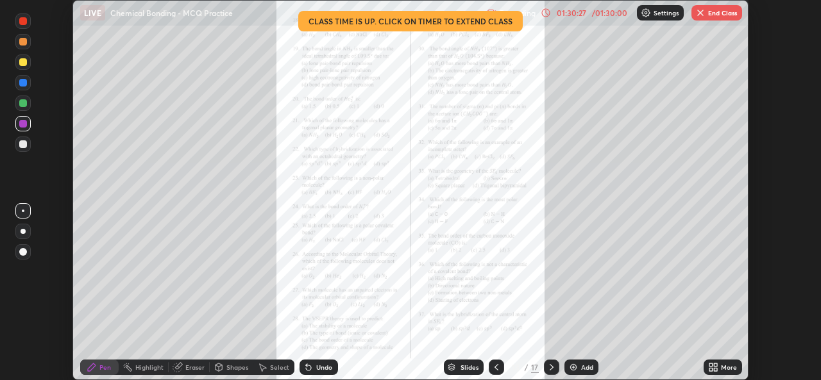
click at [710, 15] on button "End Class" at bounding box center [717, 12] width 51 height 15
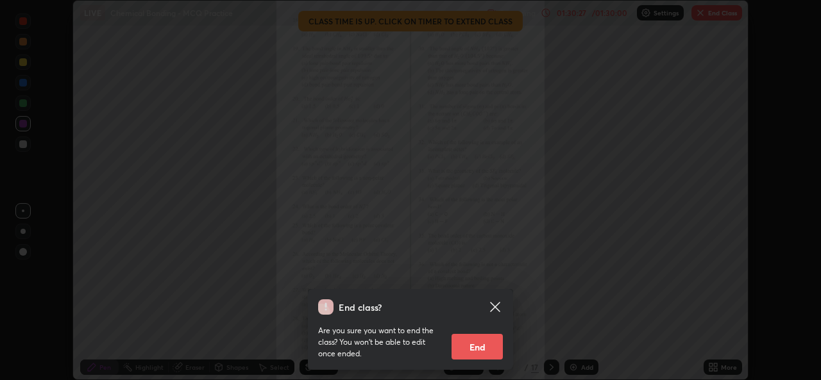
click at [482, 350] on button "End" at bounding box center [477, 347] width 51 height 26
